Goal: Find specific page/section: Find specific page/section

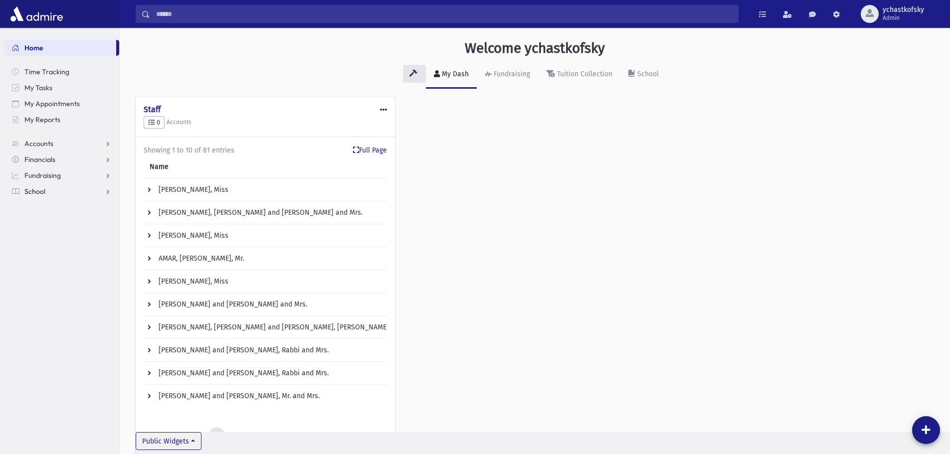
click at [46, 188] on link "School" at bounding box center [61, 192] width 115 height 16
click at [46, 175] on span "Fundraising" at bounding box center [42, 175] width 36 height 9
click at [45, 143] on span "Accounts" at bounding box center [38, 143] width 29 height 9
click at [35, 194] on span "Financials" at bounding box center [39, 191] width 31 height 9
click at [39, 228] on link "Fundraising" at bounding box center [61, 224] width 115 height 16
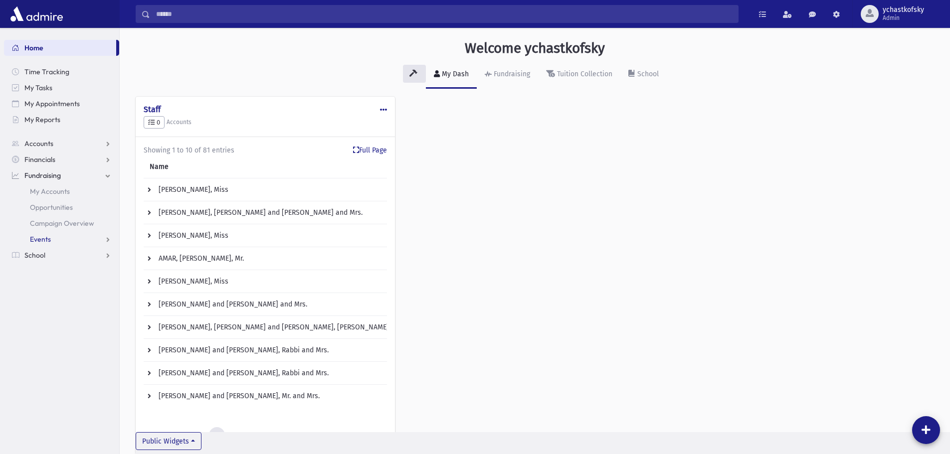
click at [41, 236] on span "Events" at bounding box center [40, 239] width 21 height 9
click at [58, 287] on span "Check In" at bounding box center [51, 287] width 27 height 9
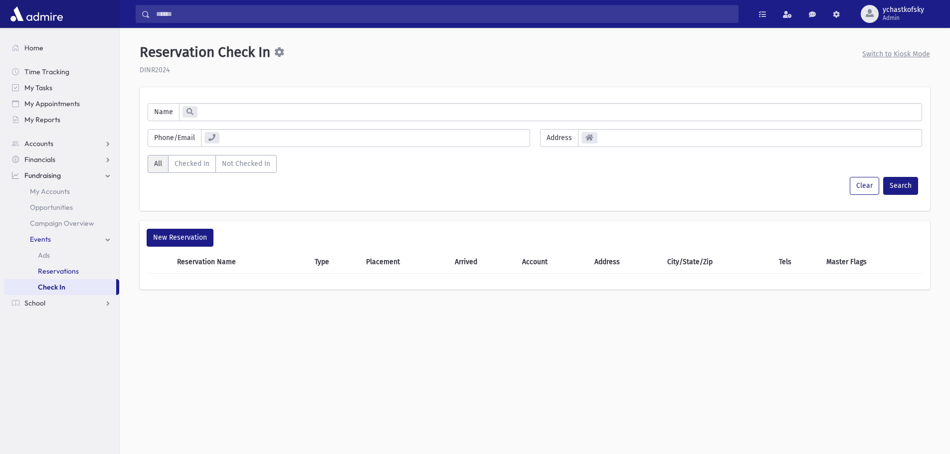
click at [58, 271] on span "Reservations" at bounding box center [58, 271] width 41 height 9
